Goal: Task Accomplishment & Management: Complete application form

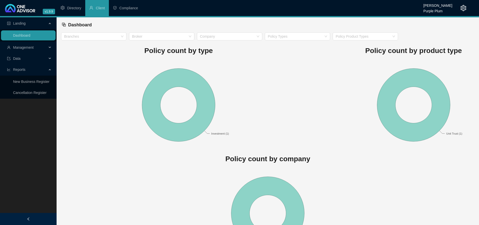
click at [33, 46] on span "Management" at bounding box center [23, 47] width 21 height 4
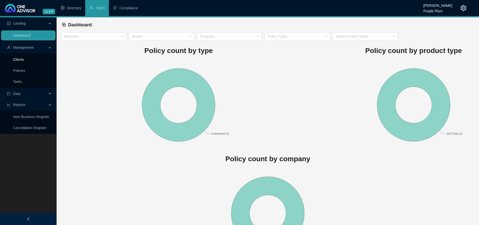
click at [22, 59] on link "Clients" at bounding box center [18, 60] width 11 height 4
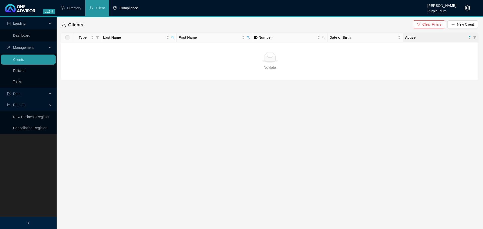
click at [136, 7] on span "Compliance" at bounding box center [128, 8] width 19 height 4
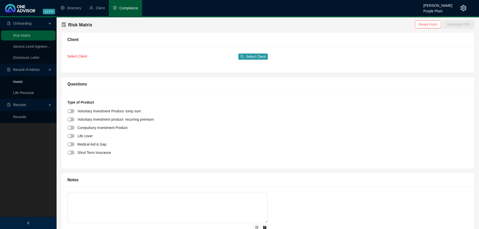
click at [20, 80] on link "Invest" at bounding box center [17, 82] width 9 height 4
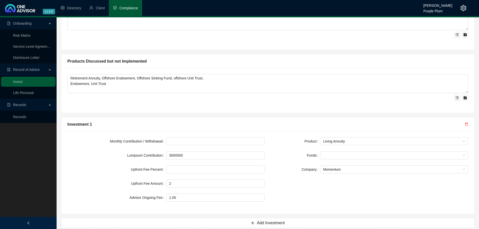
scroll to position [427, 0]
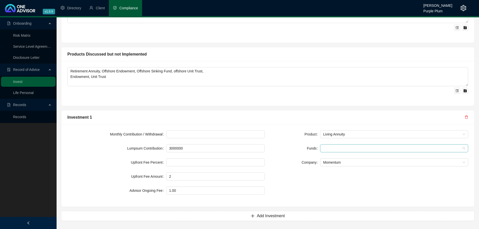
click at [346, 152] on div at bounding box center [394, 148] width 148 height 8
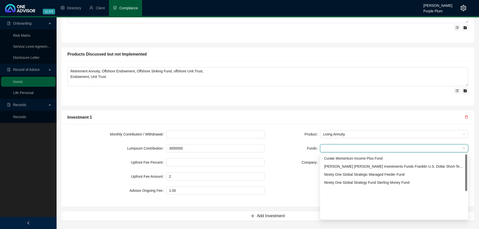
scroll to position [0, 0]
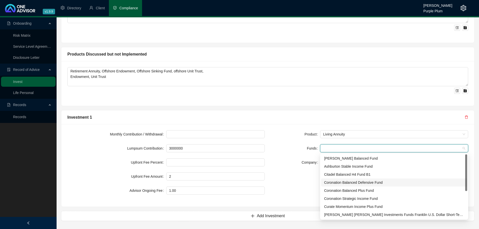
click at [306, 56] on div "Products Discussed but not Implemented" at bounding box center [267, 54] width 401 height 6
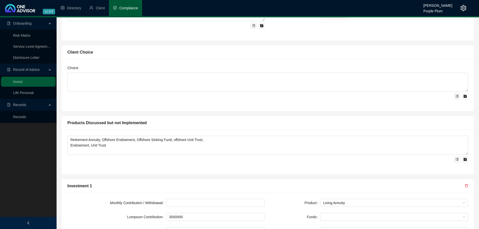
scroll to position [301, 0]
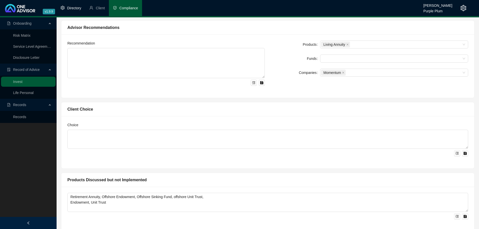
click at [70, 8] on span "Directory" at bounding box center [74, 8] width 14 height 4
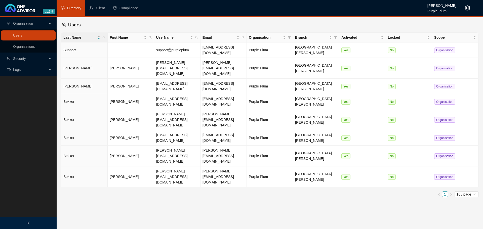
click at [28, 47] on link "Organisations" at bounding box center [24, 46] width 22 height 4
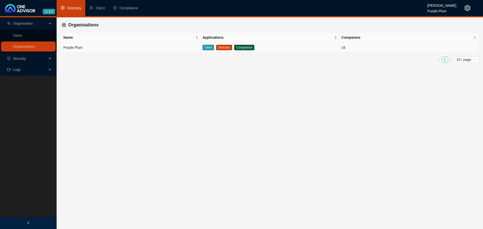
click at [227, 48] on span "Directory" at bounding box center [224, 48] width 16 height 6
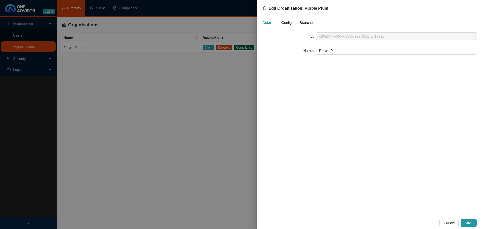
click at [285, 23] on span "Config" at bounding box center [286, 23] width 10 height 4
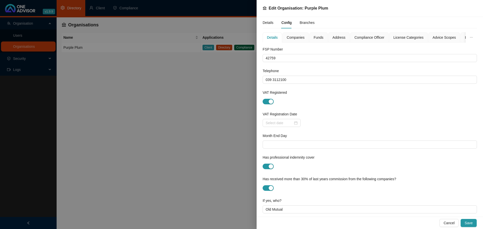
click at [317, 38] on span "Funds" at bounding box center [318, 38] width 10 height 4
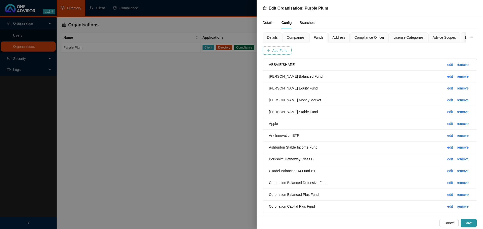
click at [280, 47] on button "Add Fund" at bounding box center [276, 50] width 29 height 8
type input "Guaranteed Income Fund"
click at [353, 50] on span "Add Fund" at bounding box center [360, 51] width 15 height 6
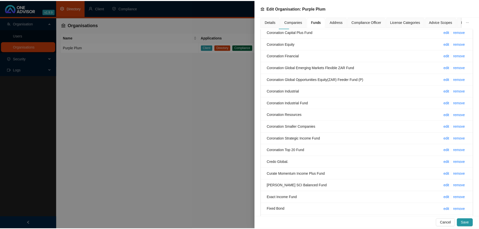
scroll to position [176, 0]
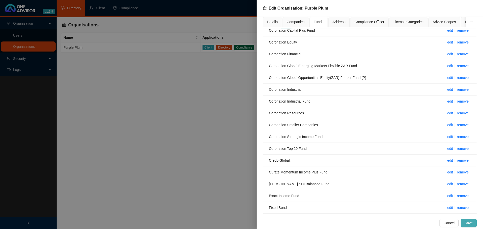
click at [465, 222] on button "Save" at bounding box center [468, 223] width 16 height 8
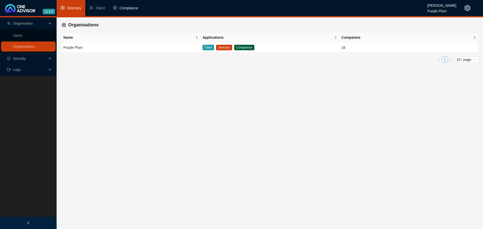
click at [127, 10] on span "Compliance" at bounding box center [128, 8] width 19 height 4
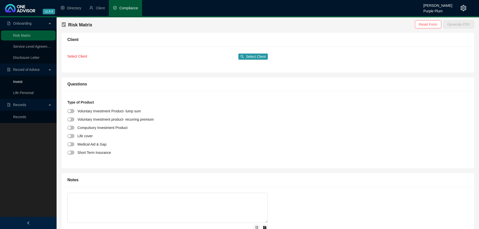
click at [21, 81] on link "Invest" at bounding box center [17, 82] width 9 height 4
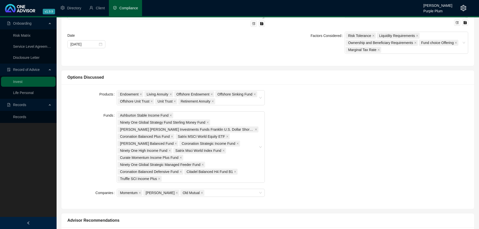
scroll to position [176, 0]
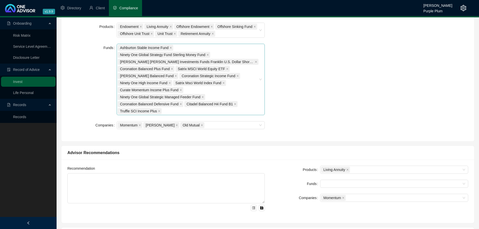
click at [245, 112] on div "Ashburton Stable Income Fund Ninety One Global Strategy Fund Sterling Money Fun…" at bounding box center [188, 79] width 141 height 70
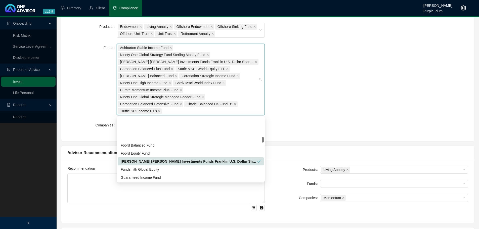
scroll to position [226, 0]
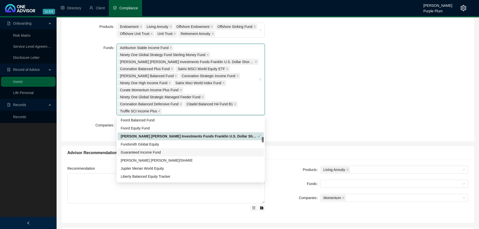
click at [153, 153] on div "Guaranteed Income Fund" at bounding box center [191, 153] width 140 height 6
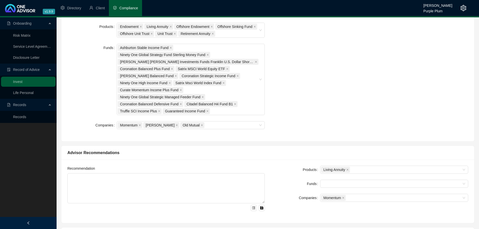
click at [273, 101] on div "Products Endowment Living Annuity Offshore Endowment Offshore Sinking Fund Offs…" at bounding box center [267, 79] width 407 height 113
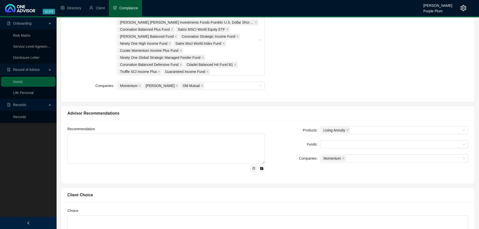
scroll to position [251, 0]
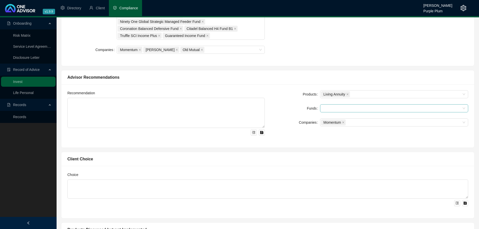
click at [346, 110] on div at bounding box center [391, 109] width 141 height 4
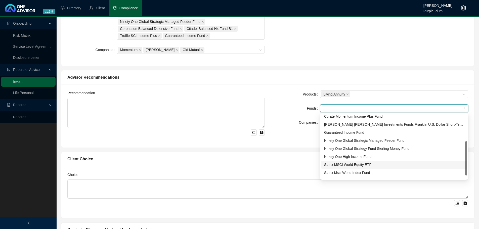
scroll to position [25, 0]
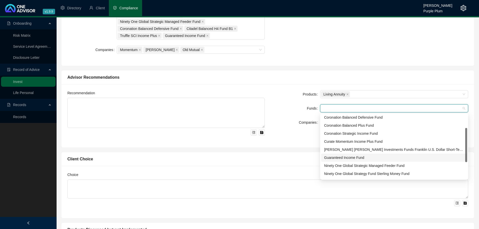
click at [342, 158] on div "Guaranteed Income Fund" at bounding box center [394, 158] width 140 height 6
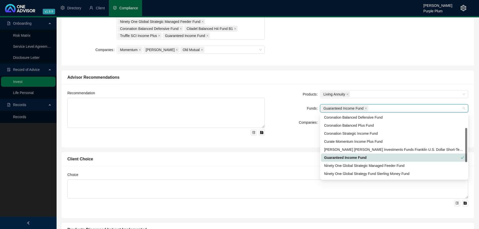
click at [262, 160] on div "Client Choice" at bounding box center [267, 159] width 401 height 6
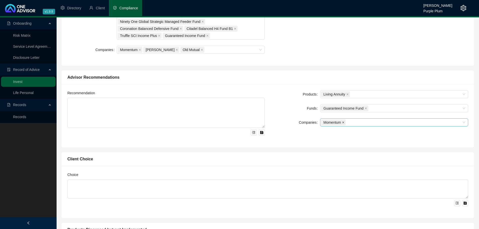
click at [343, 124] on span at bounding box center [343, 123] width 3 height 6
click at [344, 124] on div at bounding box center [391, 123] width 141 height 4
click at [332, 148] on div "Old Mutual" at bounding box center [394, 149] width 140 height 6
click at [289, 143] on div "Recommendation Products Living Annuity Funds Guaranteed Income Fund Companies O…" at bounding box center [267, 115] width 413 height 63
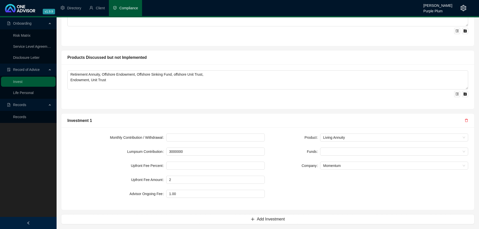
scroll to position [427, 0]
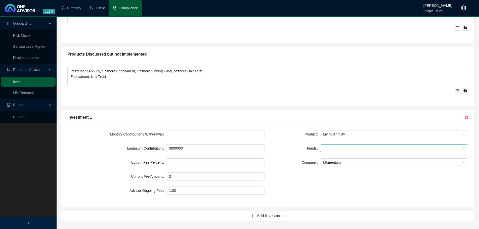
click at [347, 147] on div at bounding box center [391, 149] width 141 height 4
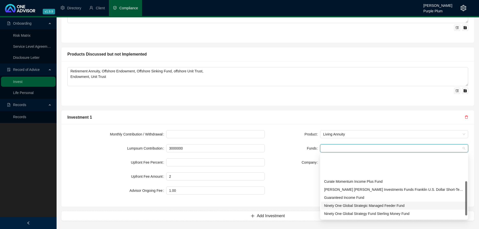
scroll to position [56, 0]
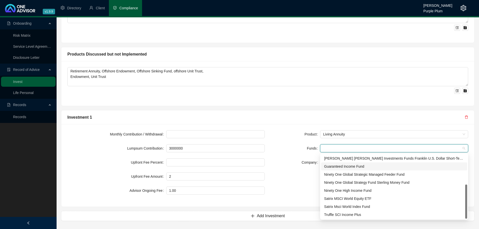
click at [342, 168] on div "Guaranteed Income Fund" at bounding box center [394, 167] width 140 height 6
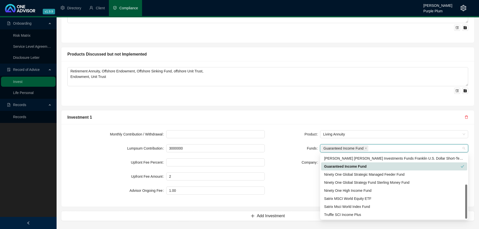
click at [292, 171] on div "Product Living Annuity Funds Guaranteed Income Fund Company Momentum" at bounding box center [369, 165] width 203 height 70
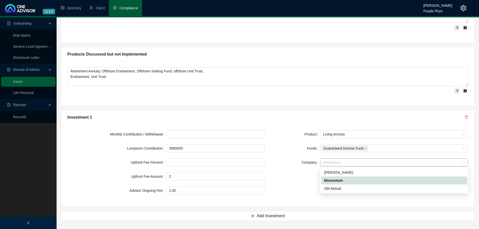
click at [338, 159] on span "Momentum" at bounding box center [394, 163] width 142 height 8
click at [330, 187] on div "Old Mutual" at bounding box center [394, 189] width 140 height 6
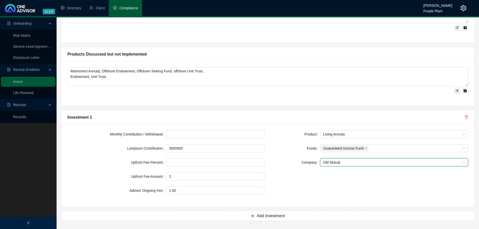
click at [287, 110] on div "Investment 1 Monthly Contribution / Withdrawal Lumpsum Contribution 3000000 Upf…" at bounding box center [267, 158] width 413 height 97
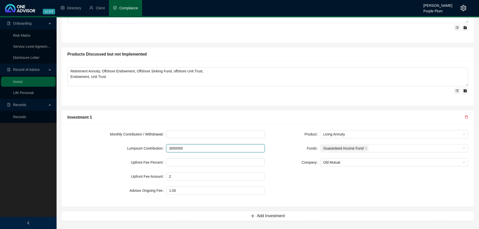
drag, startPoint x: 193, startPoint y: 147, endPoint x: 159, endPoint y: 148, distance: 33.4
click at [159, 148] on div "Lumpsum Contribution 3000000" at bounding box center [165, 148] width 197 height 8
type input "1894000"
click at [179, 159] on input at bounding box center [215, 163] width 98 height 8
click at [180, 137] on input at bounding box center [215, 134] width 98 height 8
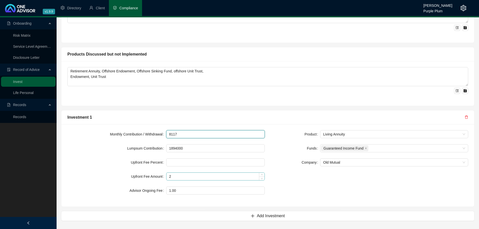
type input "8117"
click at [179, 179] on input "2" at bounding box center [215, 177] width 98 height 8
type input "2"
click at [175, 178] on input "2" at bounding box center [215, 177] width 98 height 8
type input "2"
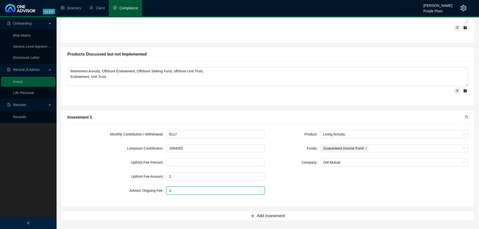
type input "1"
drag, startPoint x: 182, startPoint y: 192, endPoint x: 191, endPoint y: 185, distance: 12.0
click at [182, 192] on input at bounding box center [215, 191] width 98 height 8
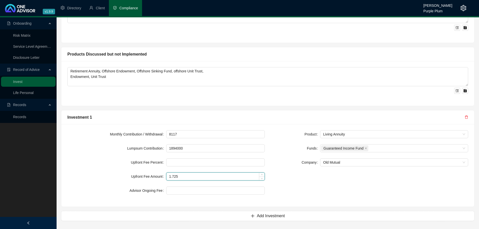
click at [190, 175] on input "1.725" at bounding box center [215, 177] width 98 height 8
click at [311, 191] on div "Product Living Annuity Funds Guaranteed Income Fund Company Old Mutual" at bounding box center [369, 165] width 203 height 70
click at [205, 178] on input "2" at bounding box center [215, 177] width 98 height 8
click at [261, 178] on span "Decrease Value" at bounding box center [262, 178] width 6 height 5
drag, startPoint x: 221, startPoint y: 177, endPoint x: 140, endPoint y: 176, distance: 81.2
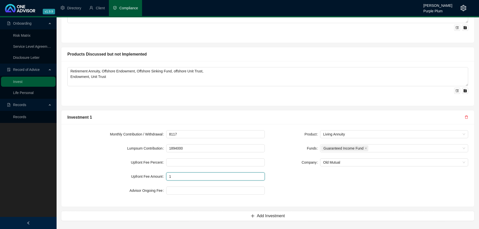
click at [140, 176] on div "Upfront Fee Amount 1" at bounding box center [165, 176] width 197 height 8
type input "2"
click at [305, 192] on div "Product Living Annuity Funds Guaranteed Income Fund Company Old Mutual" at bounding box center [369, 165] width 203 height 70
click at [190, 179] on input "2" at bounding box center [215, 177] width 98 height 8
click at [317, 195] on div "Product Living Annuity Funds Guaranteed Income Fund Company Old Mutual" at bounding box center [369, 165] width 203 height 70
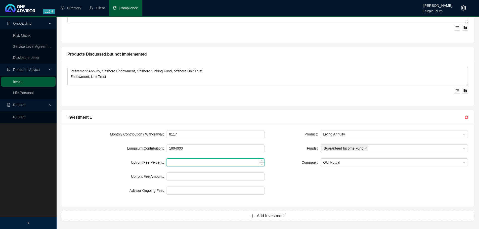
click at [182, 162] on input at bounding box center [215, 163] width 98 height 8
type input "1.73"
click at [296, 189] on div "Product Living Annuity Funds Guaranteed Income Fund Company Old Mutual" at bounding box center [369, 165] width 203 height 70
click at [185, 162] on input "1.73" at bounding box center [215, 163] width 98 height 8
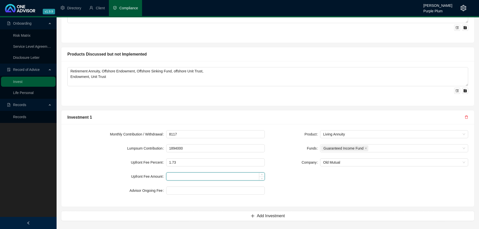
click at [183, 173] on input at bounding box center [215, 177] width 98 height 8
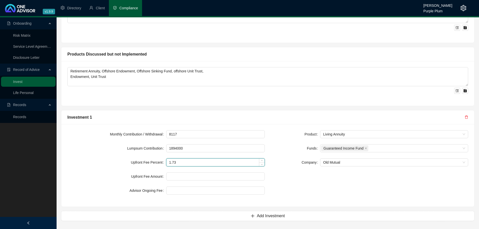
click at [183, 161] on input "1.73" at bounding box center [215, 163] width 98 height 8
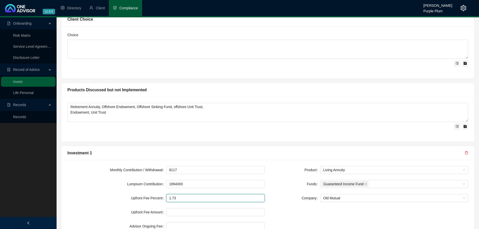
scroll to position [427, 0]
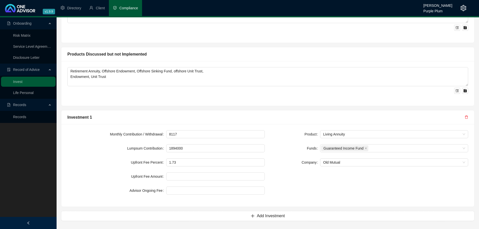
click at [183, 158] on form "Monthly Contribution / Withdrawal 8117 Lumpsum Contribution 1894000 Upfront Fee…" at bounding box center [165, 162] width 197 height 64
click at [181, 160] on input "1.73" at bounding box center [215, 163] width 98 height 8
click at [295, 190] on div "Product Living Annuity Funds Guaranteed Income Fund Company Old Mutual" at bounding box center [369, 165] width 203 height 70
click at [191, 162] on input "1.73" at bounding box center [215, 163] width 98 height 8
click at [287, 179] on div "Product Living Annuity Funds Guaranteed Income Fund Company Old Mutual" at bounding box center [369, 165] width 203 height 70
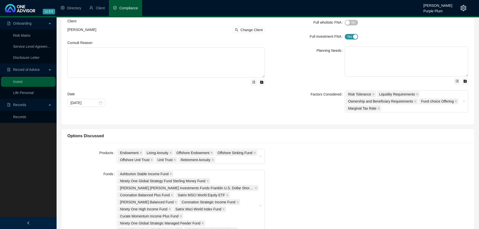
scroll to position [0, 0]
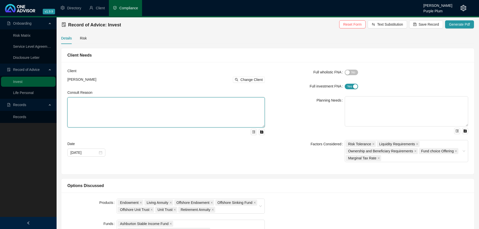
paste textarea "We met to discuss investment options for funds currently invested in a Retireme…"
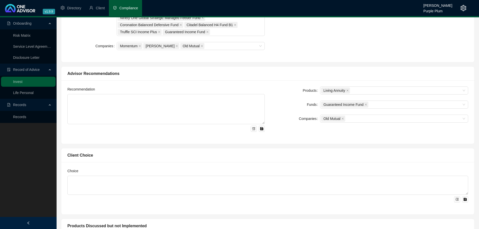
scroll to position [251, 0]
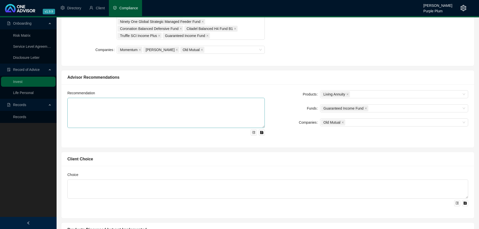
type textarea "We met to discuss investment options for funds currently invested in a Retireme…"
click at [68, 101] on textarea at bounding box center [165, 113] width 197 height 30
paste textarea "I propose that we invest the funds into the Momentum Wealth Retirement Income O…"
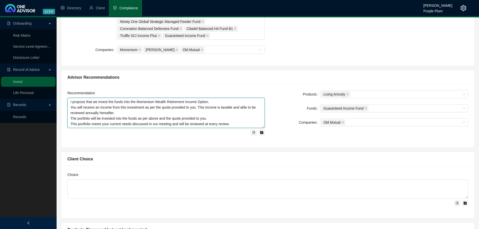
scroll to position [4, 0]
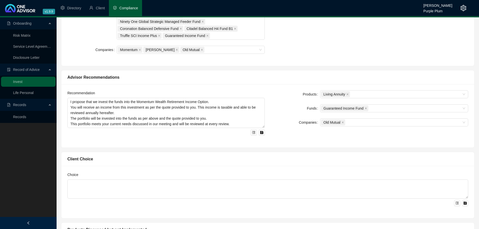
click at [84, 153] on div "Client Choice" at bounding box center [267, 159] width 413 height 14
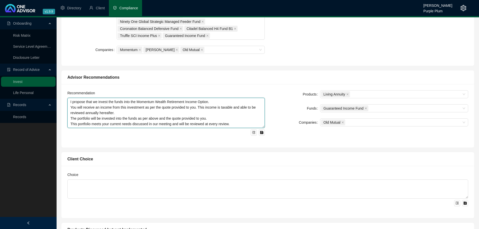
click at [70, 126] on textarea "I propose that we invest the funds into the Momentum Wealth Retirement Income O…" at bounding box center [165, 113] width 197 height 30
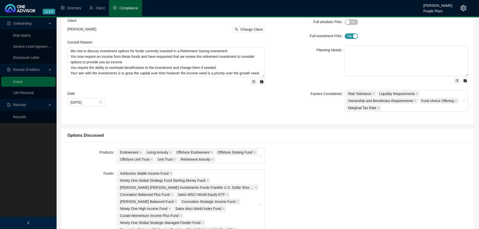
scroll to position [0, 0]
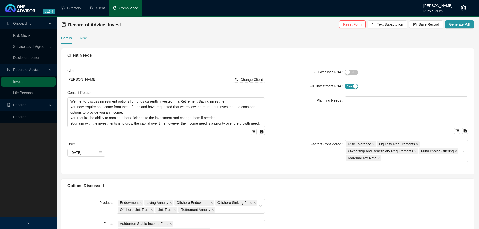
type textarea "I propose that we invest the funds into the Momentum Wealth Retirement Income O…"
click at [81, 39] on div "Risk" at bounding box center [83, 38] width 7 height 6
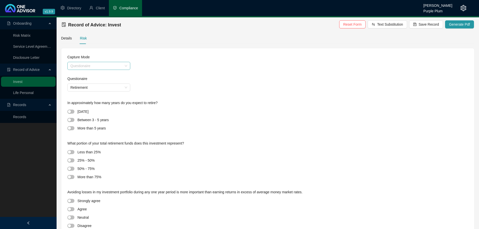
click at [110, 63] on span "Questionaire" at bounding box center [98, 66] width 57 height 8
click at [101, 74] on div "Questionaire" at bounding box center [98, 76] width 55 height 6
click at [103, 65] on span "Questionaire" at bounding box center [98, 66] width 57 height 8
click at [92, 86] on span "Retirement" at bounding box center [98, 88] width 57 height 8
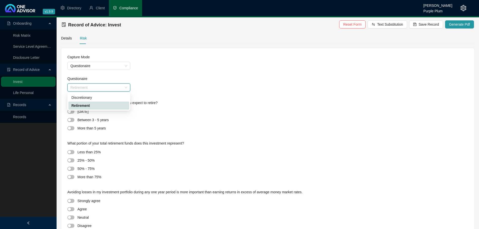
click at [92, 86] on span "Retirement" at bounding box center [98, 88] width 57 height 8
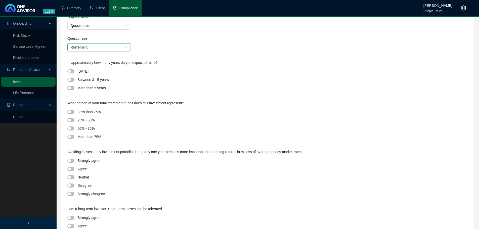
scroll to position [50, 0]
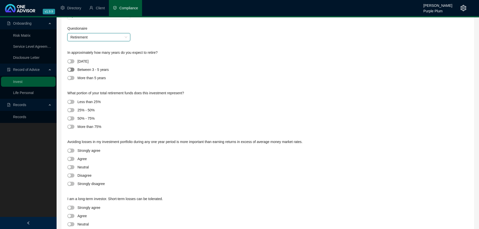
click at [71, 70] on div "button" at bounding box center [69, 69] width 3 height 3
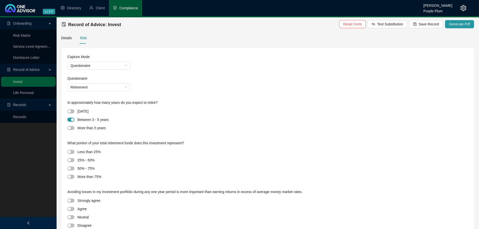
scroll to position [0, 0]
click at [101, 84] on span "Retirement" at bounding box center [98, 88] width 57 height 8
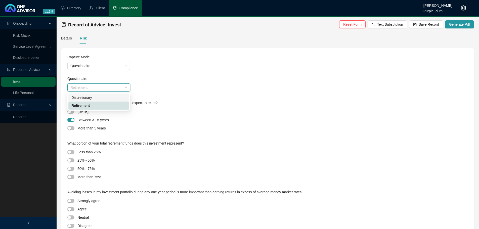
click at [95, 86] on span "Retirement" at bounding box center [98, 88] width 57 height 8
click at [89, 89] on span "Retirement" at bounding box center [98, 88] width 57 height 8
click at [88, 97] on div "Discretionary" at bounding box center [98, 98] width 55 height 6
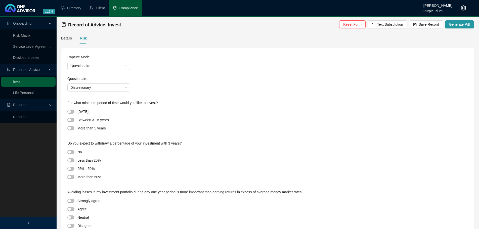
click at [86, 83] on div "Questionaire" at bounding box center [267, 80] width 401 height 8
click at [86, 87] on span "Discretionary" at bounding box center [98, 88] width 57 height 8
click at [259, 85] on div "Discretionary" at bounding box center [267, 87] width 401 height 8
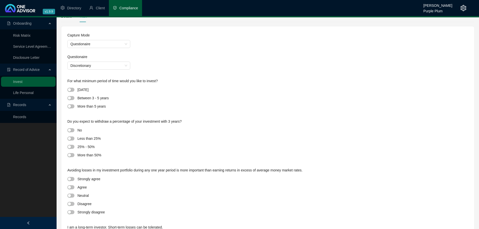
scroll to position [50, 0]
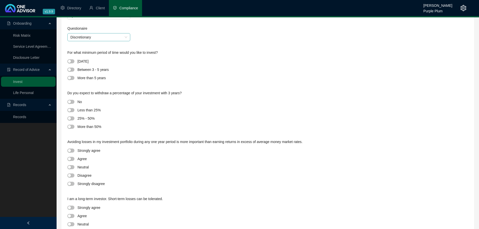
click at [86, 38] on span "Discretionary" at bounding box center [98, 37] width 57 height 8
click at [88, 54] on div "Retirement" at bounding box center [98, 56] width 55 height 6
click at [70, 69] on div "button" at bounding box center [69, 69] width 3 height 3
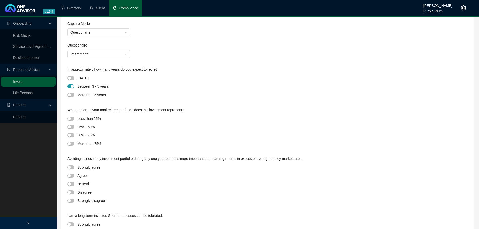
scroll to position [25, 0]
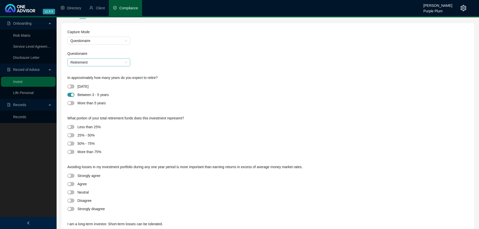
click at [78, 61] on span "Retirement" at bounding box center [98, 63] width 57 height 8
click at [80, 72] on div "Discretionary" at bounding box center [98, 73] width 55 height 6
click at [70, 105] on span "button" at bounding box center [70, 103] width 7 height 4
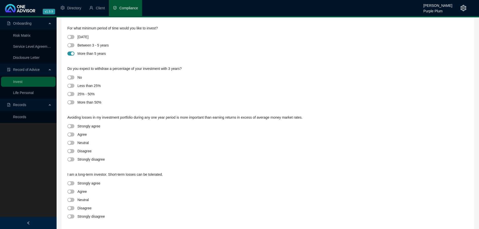
scroll to position [75, 0]
click at [70, 92] on div "button" at bounding box center [69, 93] width 3 height 3
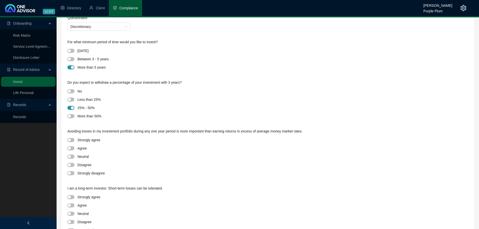
scroll to position [25, 0]
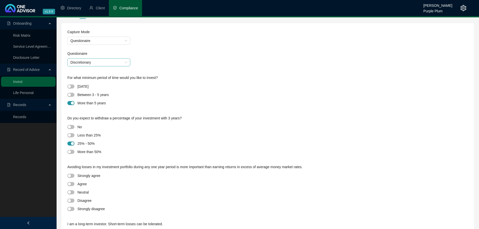
click at [91, 65] on span "Discretionary" at bounding box center [98, 63] width 57 height 8
click at [91, 81] on div "Retirement" at bounding box center [98, 81] width 55 height 6
click at [72, 104] on span "button" at bounding box center [70, 103] width 7 height 4
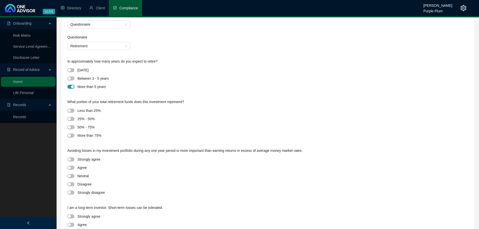
scroll to position [50, 0]
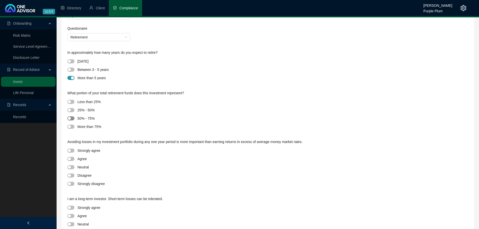
click at [70, 119] on div "button" at bounding box center [69, 118] width 3 height 3
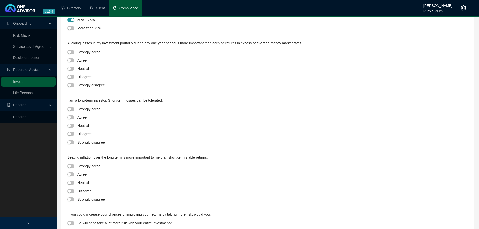
scroll to position [151, 0]
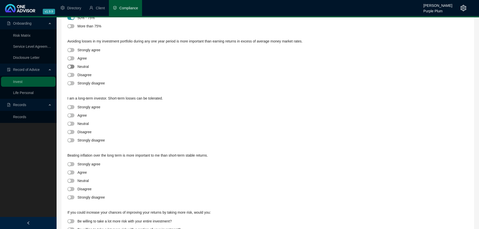
click at [69, 68] on div "button" at bounding box center [69, 66] width 3 height 3
click at [70, 123] on div "button" at bounding box center [69, 123] width 3 height 3
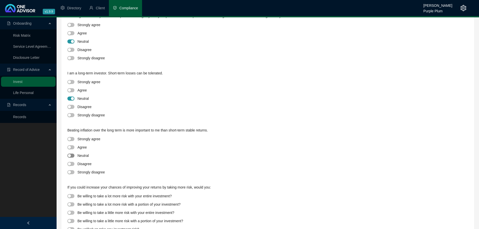
click at [68, 155] on div "button" at bounding box center [69, 155] width 3 height 3
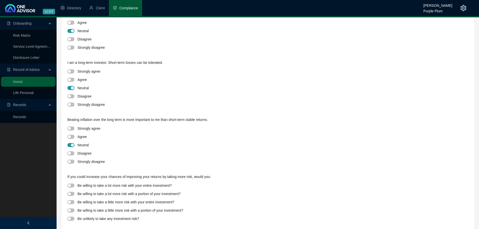
scroll to position [192, 0]
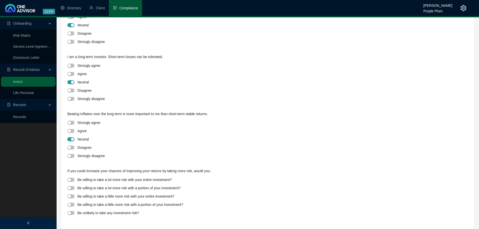
drag, startPoint x: 71, startPoint y: 195, endPoint x: 220, endPoint y: 170, distance: 151.9
click at [71, 195] on div "button" at bounding box center [69, 196] width 3 height 3
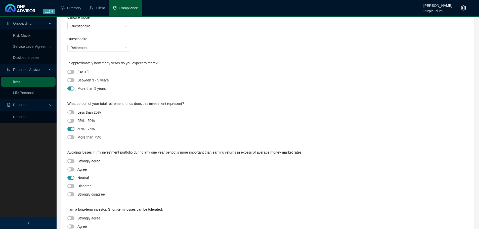
scroll to position [0, 0]
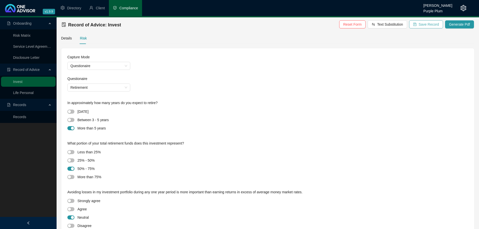
click at [425, 25] on span "Save Record" at bounding box center [428, 25] width 20 height 6
click at [459, 24] on span "Generate Pdf" at bounding box center [459, 25] width 21 height 6
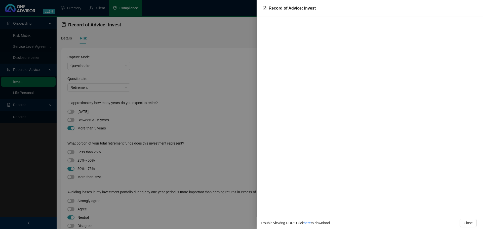
click at [206, 78] on div at bounding box center [241, 114] width 483 height 229
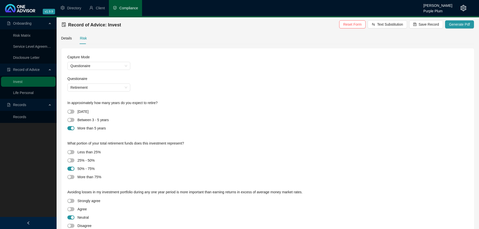
click at [268, 228] on div "Disagree" at bounding box center [267, 225] width 401 height 7
